Goal: Use online tool/utility: Utilize a website feature to perform a specific function

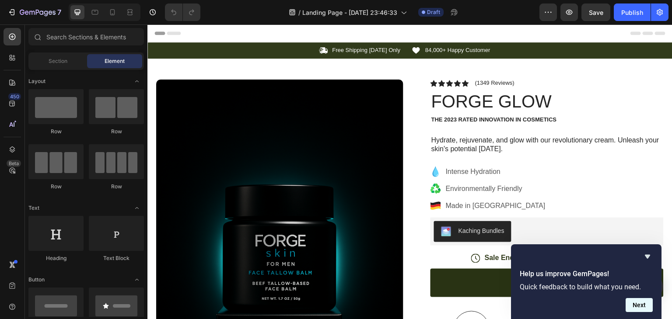
click at [640, 303] on button "Next" at bounding box center [638, 305] width 27 height 14
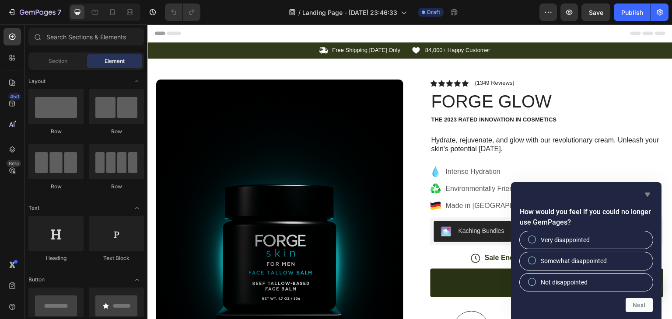
click at [647, 193] on icon "Hide survey" at bounding box center [646, 195] width 5 height 4
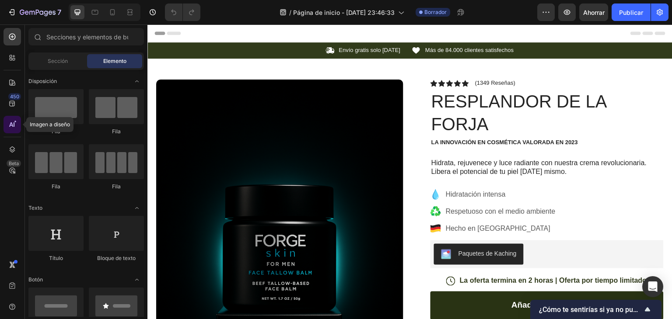
click at [10, 124] on icon at bounding box center [12, 124] width 9 height 9
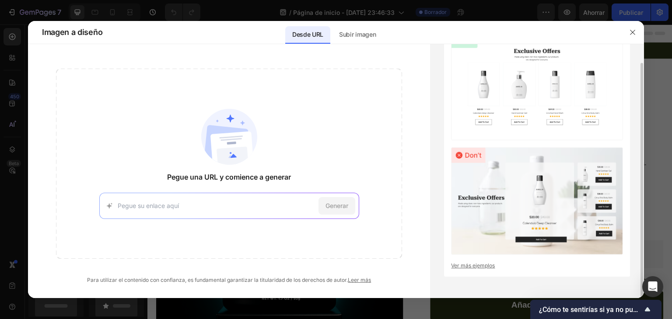
scroll to position [21, 0]
click at [488, 266] on font "Ver más ejemplos" at bounding box center [473, 265] width 44 height 7
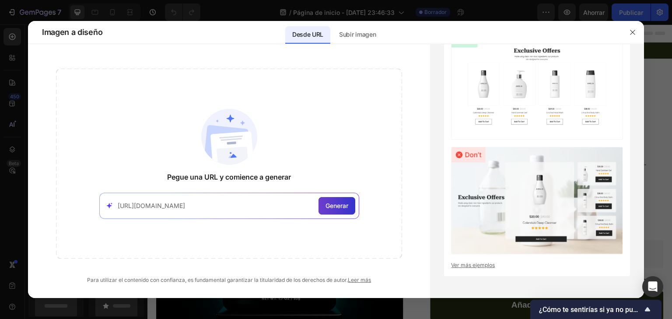
type input "[URL][DOMAIN_NAME]"
click at [341, 202] on font "Generar" at bounding box center [336, 205] width 23 height 7
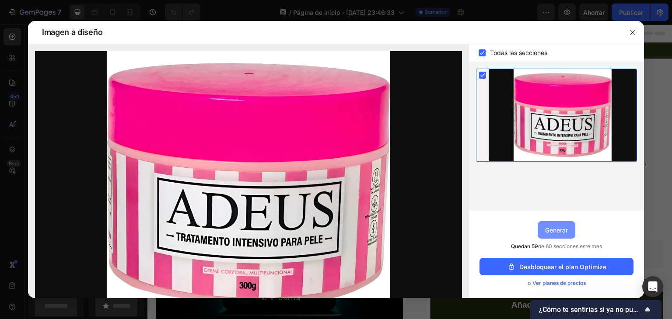
click at [553, 223] on button "Generar" at bounding box center [556, 229] width 38 height 17
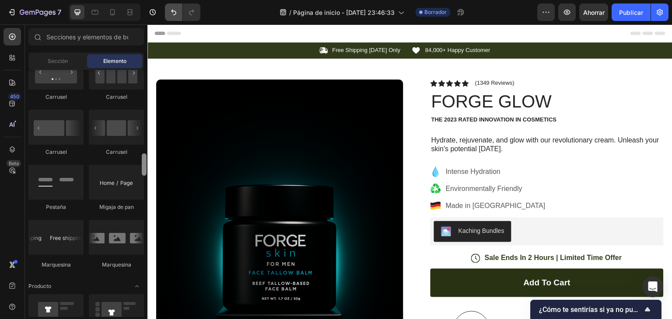
scroll to position [0, 0]
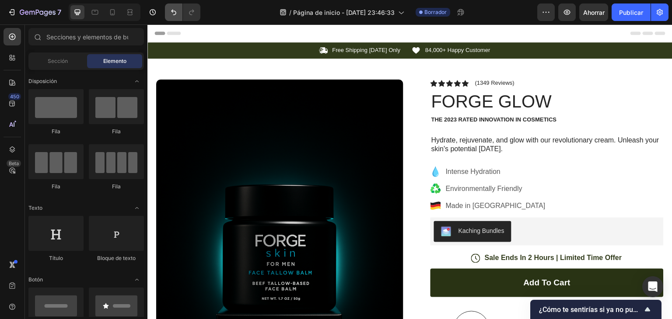
drag, startPoint x: 144, startPoint y: 161, endPoint x: 176, endPoint y: 7, distance: 157.5
click at [176, 0] on div "7 / Página de inicio - [DATE] 23:46:33 Borrador Avance Ahorrar Publicar 450 Bet…" at bounding box center [336, 0] width 672 height 0
click at [10, 126] on icon at bounding box center [11, 124] width 4 height 4
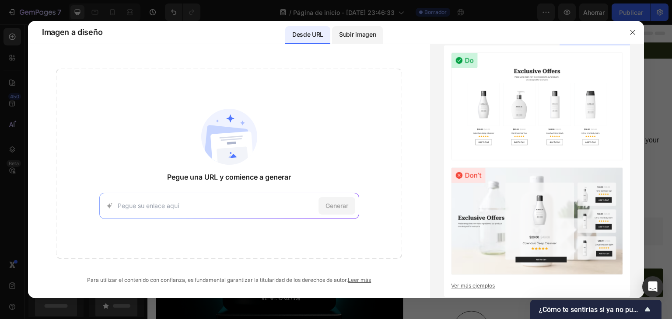
click at [362, 38] on p "Subir imagen" at bounding box center [357, 34] width 37 height 10
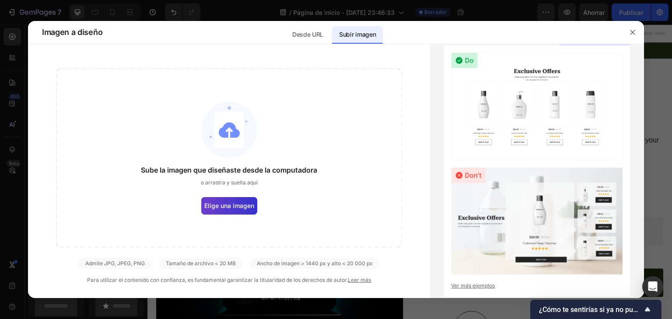
click at [231, 207] on font "Elige una imagen" at bounding box center [229, 205] width 50 height 7
click at [0, 0] on input "Elige una imagen" at bounding box center [0, 0] width 0 height 0
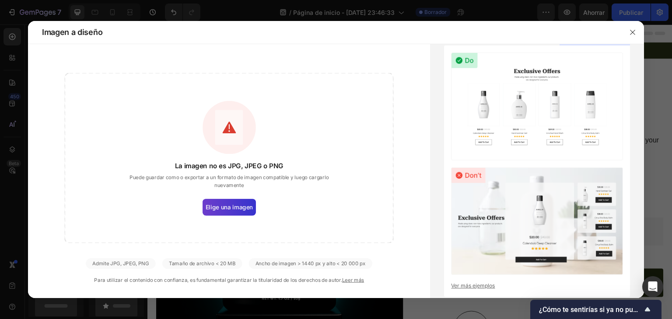
click at [244, 213] on label "Elige una imagen" at bounding box center [228, 207] width 53 height 17
click at [0, 0] on input "Elige una imagen" at bounding box center [0, 0] width 0 height 0
click at [224, 209] on font "Elige una imagen" at bounding box center [228, 207] width 47 height 7
click at [0, 0] on input "Elige una imagen" at bounding box center [0, 0] width 0 height 0
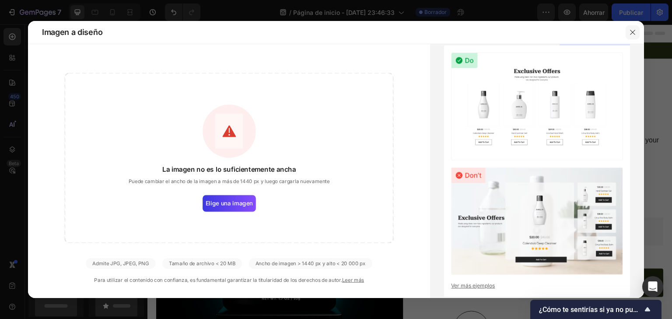
click at [629, 31] on icon "button" at bounding box center [632, 32] width 7 height 7
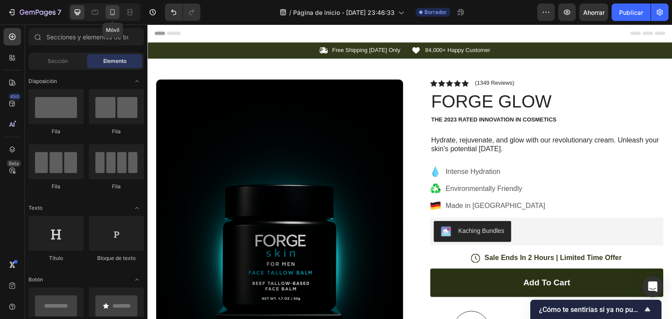
click at [112, 11] on icon at bounding box center [112, 12] width 9 height 9
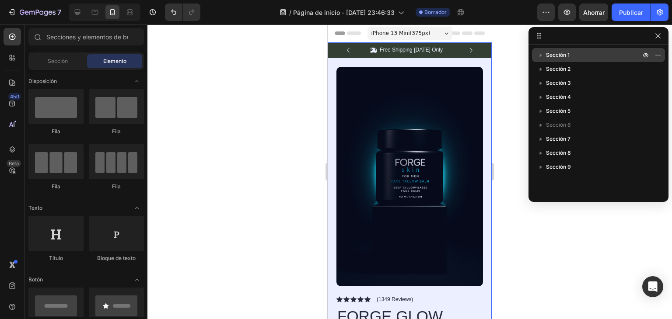
click at [548, 58] on font "Sección 1" at bounding box center [558, 55] width 24 height 7
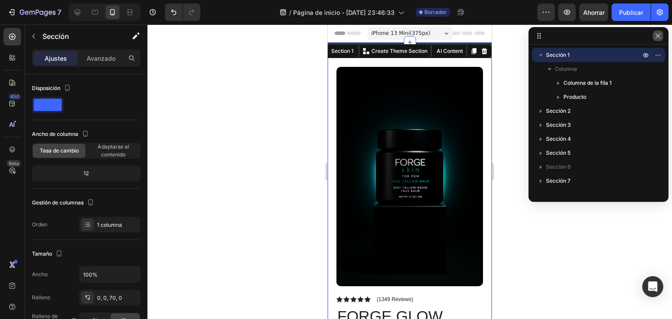
click at [662, 32] on button "button" at bounding box center [657, 36] width 10 height 10
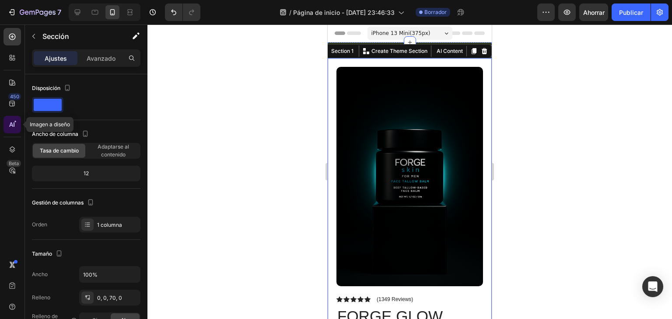
click at [10, 126] on icon at bounding box center [12, 124] width 9 height 9
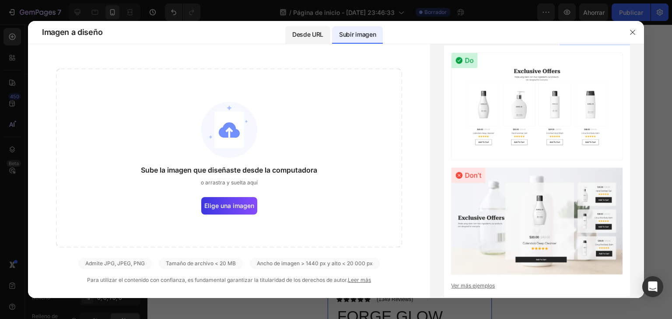
click at [313, 31] on font "Desde URL" at bounding box center [307, 34] width 31 height 7
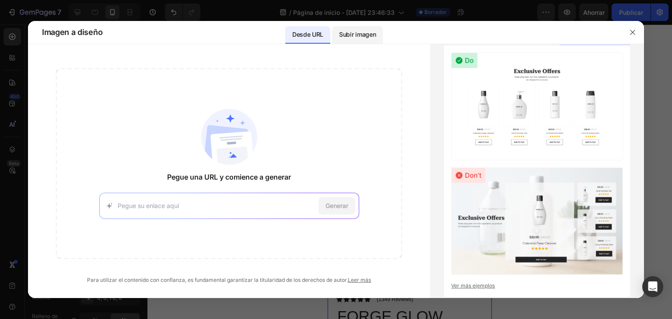
click at [362, 28] on div "Subir imagen" at bounding box center [357, 34] width 51 height 17
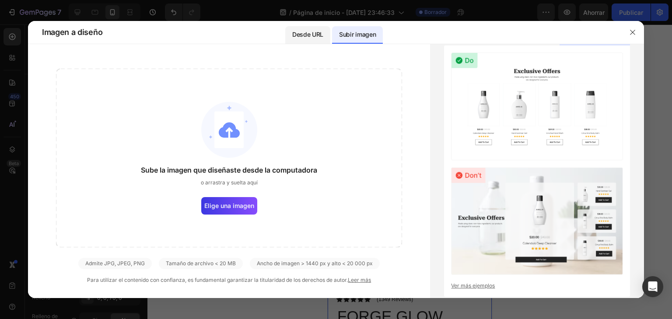
click at [304, 30] on p "Desde URL" at bounding box center [307, 34] width 31 height 10
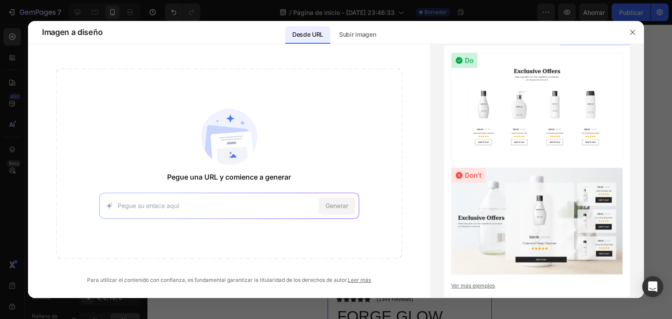
click at [138, 200] on div "Generar" at bounding box center [229, 206] width 260 height 26
click at [141, 203] on input at bounding box center [216, 205] width 197 height 9
paste input "[URL][DOMAIN_NAME]"
type input "[URL][DOMAIN_NAME]"
click at [335, 201] on span "Generar" at bounding box center [336, 205] width 23 height 9
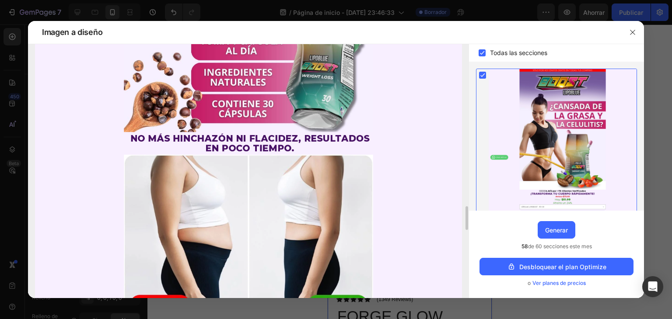
scroll to position [1857, 0]
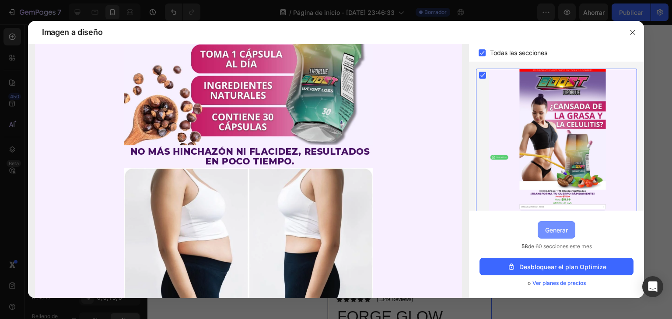
click at [560, 226] on font "Generar" at bounding box center [556, 229] width 23 height 7
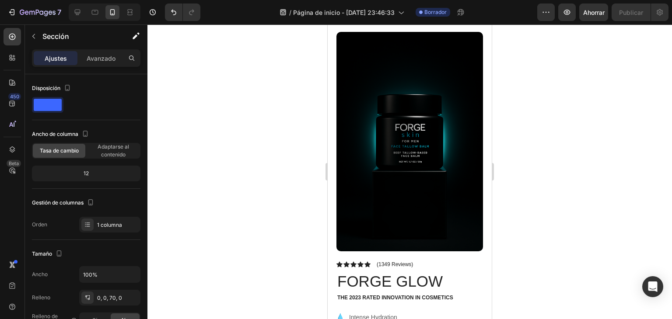
scroll to position [0, 0]
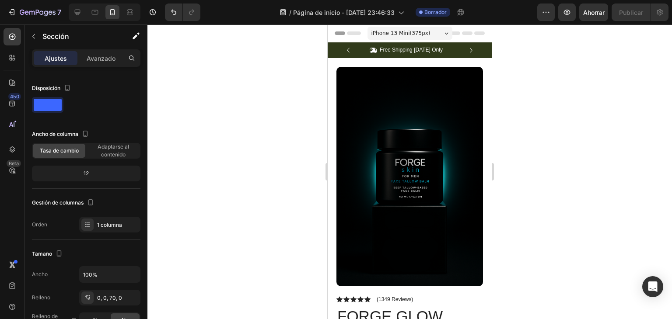
click at [444, 32] on icon at bounding box center [446, 33] width 4 height 2
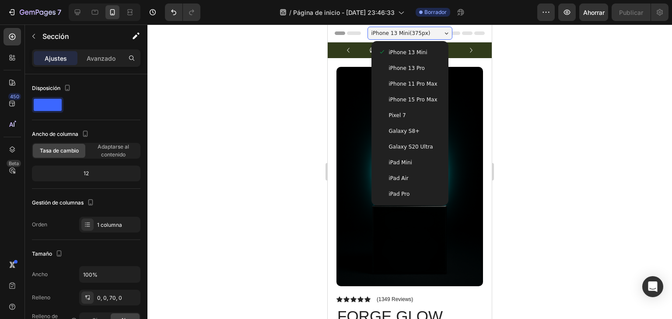
click at [544, 100] on div at bounding box center [409, 171] width 524 height 295
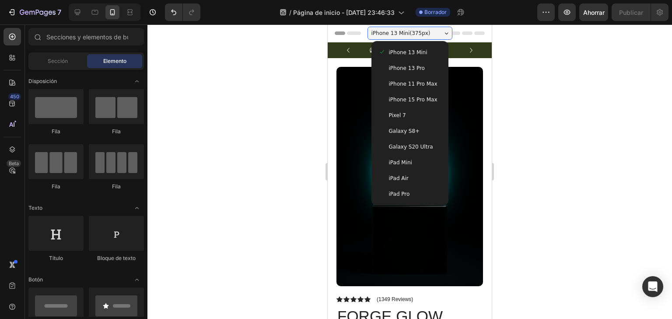
click at [504, 95] on div at bounding box center [409, 171] width 524 height 295
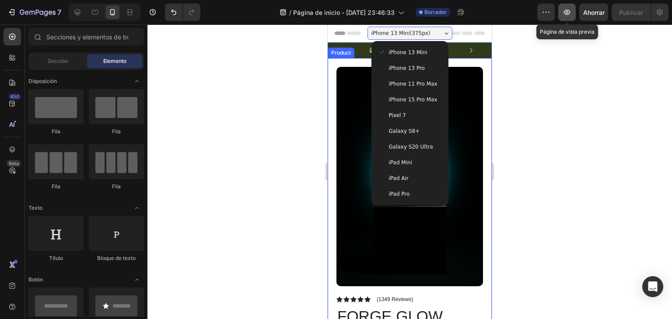
click at [571, 10] on icon "button" at bounding box center [566, 12] width 9 height 9
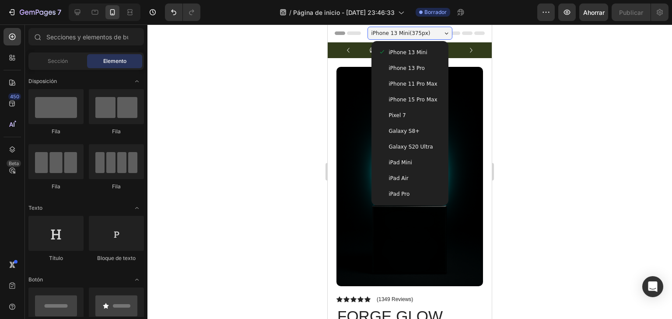
click at [512, 104] on div at bounding box center [409, 171] width 524 height 295
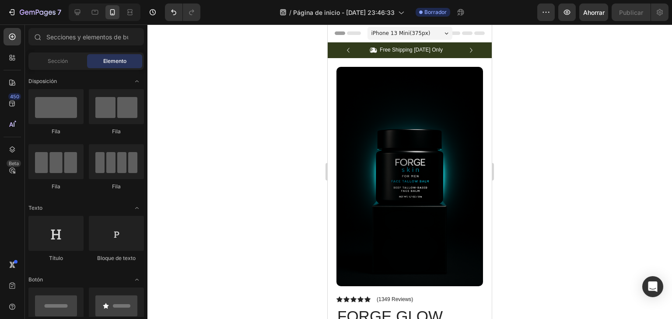
drag, startPoint x: 485, startPoint y: 53, endPoint x: 819, endPoint y: 68, distance: 334.4
click at [658, 12] on icon "button" at bounding box center [659, 12] width 2 height 2
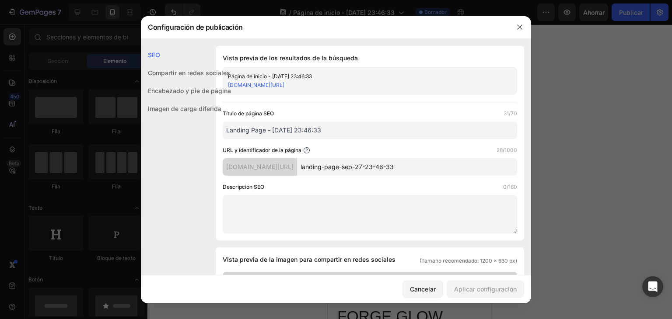
click at [584, 106] on div at bounding box center [336, 159] width 672 height 319
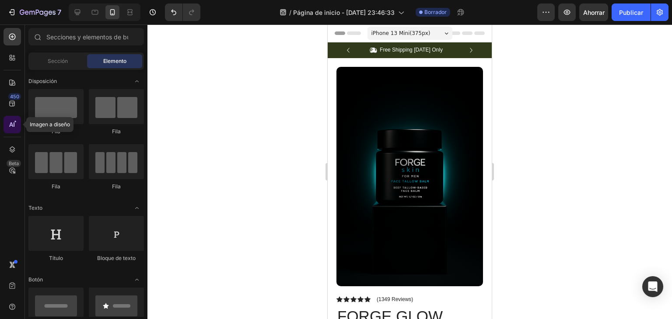
click at [10, 130] on div at bounding box center [11, 124] width 17 height 17
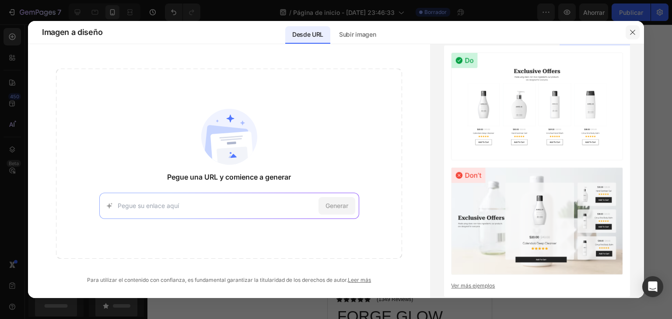
click at [636, 31] on button "button" at bounding box center [632, 32] width 14 height 14
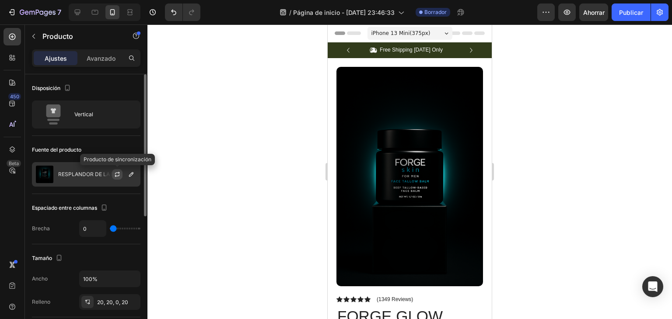
click at [115, 172] on icon "button" at bounding box center [117, 174] width 7 height 7
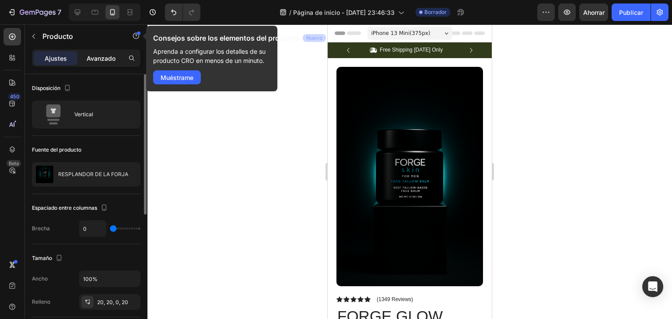
click at [103, 58] on font "Avanzado" at bounding box center [101, 58] width 29 height 7
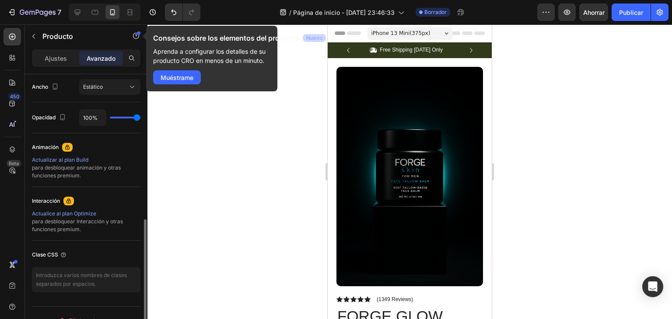
scroll to position [323, 0]
click at [65, 157] on font "Actualizar al plan Build" at bounding box center [60, 158] width 56 height 7
